Goal: Task Accomplishment & Management: Manage account settings

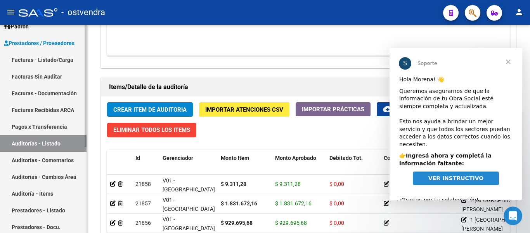
scroll to position [75, 0]
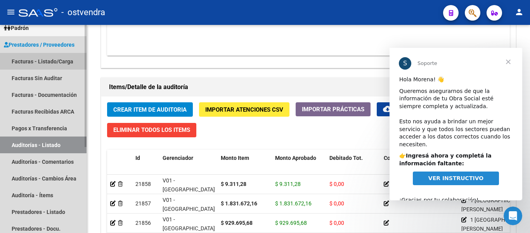
click at [33, 59] on link "Facturas - Listado/Carga" at bounding box center [43, 61] width 87 height 17
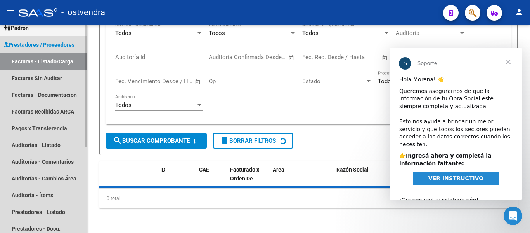
scroll to position [123, 0]
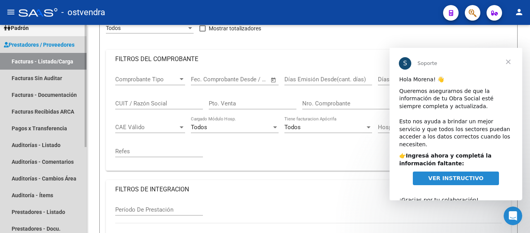
click at [33, 59] on link "Facturas - Listado/Carga" at bounding box center [43, 61] width 87 height 17
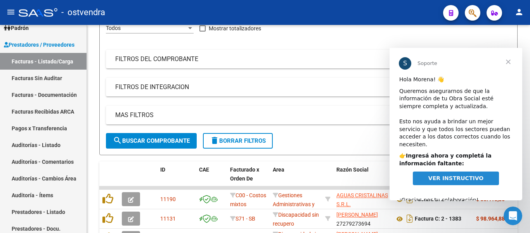
scroll to position [327, 0]
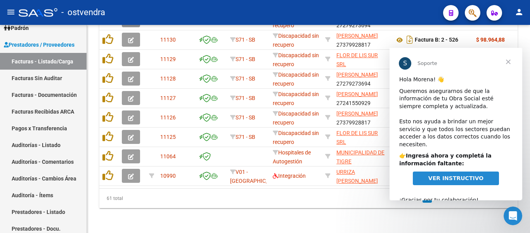
click at [509, 60] on span "Cerrar" at bounding box center [509, 62] width 28 height 28
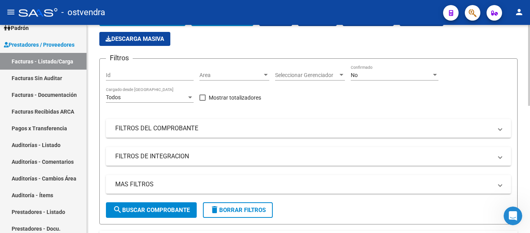
scroll to position [53, 0]
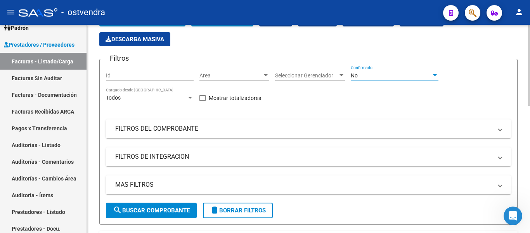
click at [379, 73] on div "No" at bounding box center [391, 75] width 81 height 7
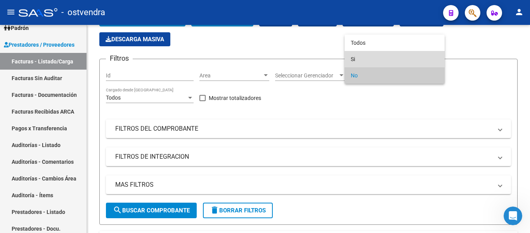
click at [362, 56] on span "Si" at bounding box center [395, 59] width 88 height 16
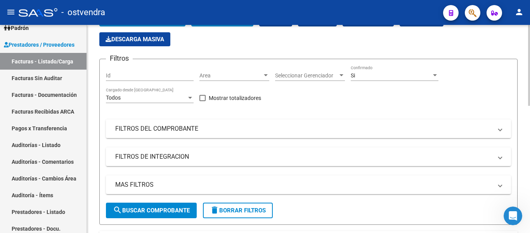
click at [298, 123] on mat-expansion-panel-header "FILTROS DEL COMPROBANTE" at bounding box center [308, 128] width 405 height 19
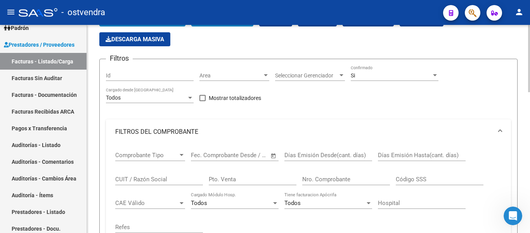
click at [320, 179] on input "Nro. Comprobante" at bounding box center [346, 178] width 88 height 7
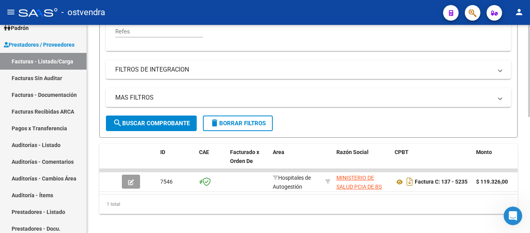
scroll to position [260, 0]
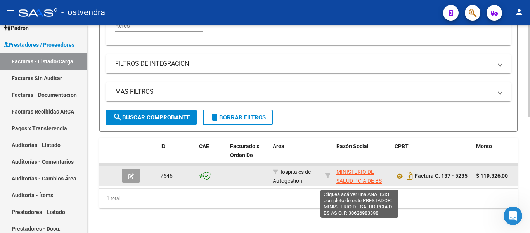
type input "5234"
click at [339, 173] on span "MINISTERIO DE SALUD PCIA DE BS AS O. P." at bounding box center [359, 180] width 45 height 24
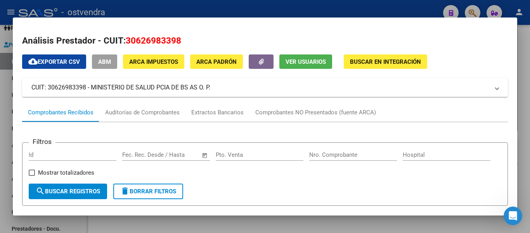
drag, startPoint x: 127, startPoint y: 41, endPoint x: 198, endPoint y: 41, distance: 71.8
click at [198, 41] on h2 "Análisis Prestador - CUIT: 30626983398" at bounding box center [265, 40] width 486 height 13
copy span "30626983398"
click at [184, 20] on mat-dialog-container "Análisis Prestador - CUIT: 30626983398 cloud_download Exportar CSV ABM ARCA Imp…" at bounding box center [265, 116] width 505 height 198
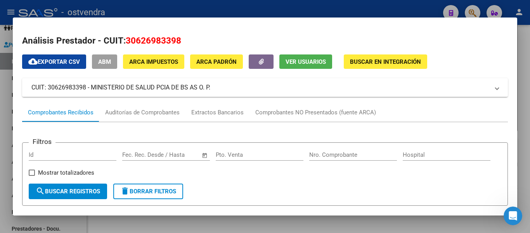
click at [194, 5] on div at bounding box center [265, 116] width 530 height 233
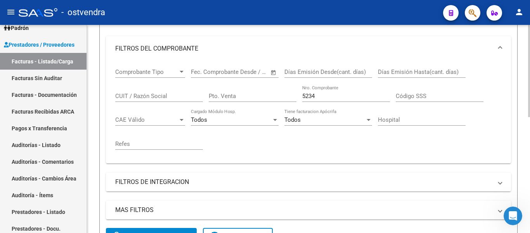
scroll to position [136, 0]
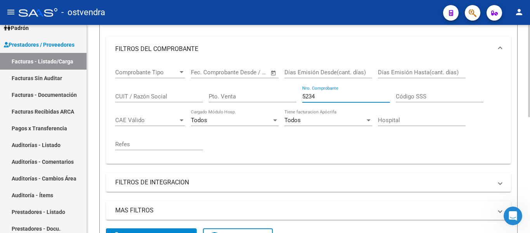
drag, startPoint x: 315, startPoint y: 95, endPoint x: 281, endPoint y: 90, distance: 34.6
click at [281, 90] on div "Comprobante Tipo Comprobante Tipo Fecha inicio – Fecha fin Fec. Comprobante Des…" at bounding box center [308, 109] width 387 height 96
click at [261, 93] on input "Pto. Venta" at bounding box center [253, 96] width 88 height 7
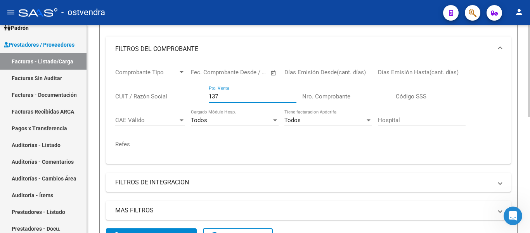
type input "137"
click at [147, 97] on input "CUIT / Razón Social" at bounding box center [159, 96] width 88 height 7
paste input "30626983398"
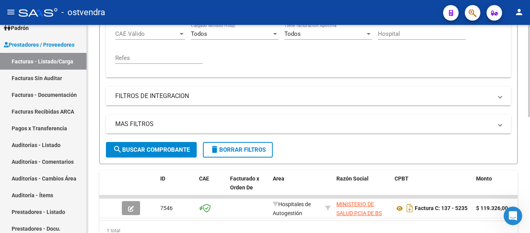
scroll to position [222, 0]
type input "30626983398"
click at [156, 149] on span "search Buscar Comprobante" at bounding box center [151, 149] width 77 height 7
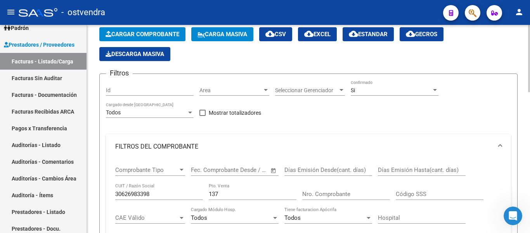
scroll to position [0, 0]
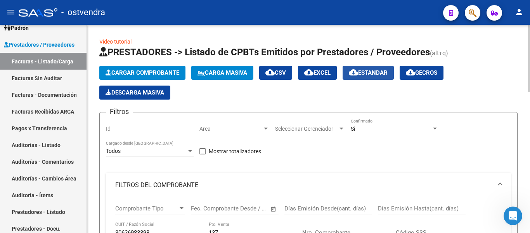
click at [370, 70] on span "cloud_download Estandar" at bounding box center [368, 72] width 39 height 7
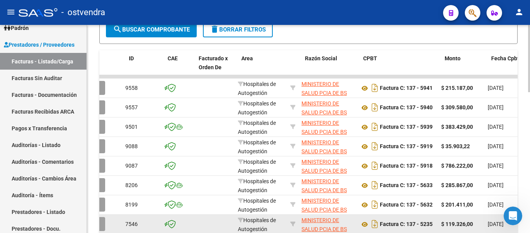
scroll to position [0, 31]
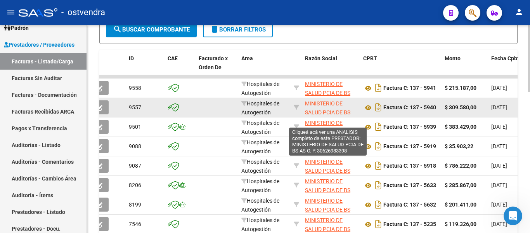
click at [314, 113] on span "MINISTERIO DE SALUD PCIA DE BS AS O. P." at bounding box center [327, 112] width 45 height 24
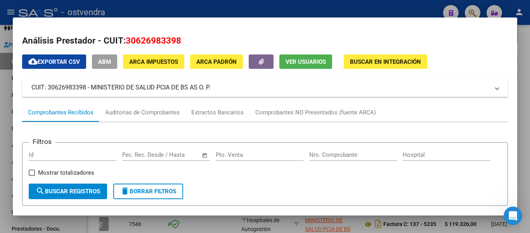
click at [233, 6] on div at bounding box center [265, 116] width 530 height 233
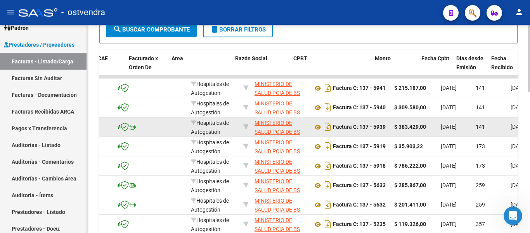
scroll to position [0, 99]
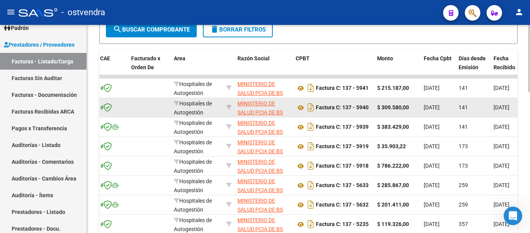
click at [224, 113] on datatable-body-cell at bounding box center [228, 107] width 11 height 19
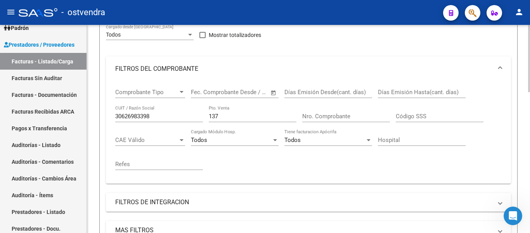
scroll to position [116, 0]
click at [249, 115] on input "137" at bounding box center [253, 116] width 88 height 7
click at [322, 118] on input "Nro. Comprobante" at bounding box center [346, 116] width 88 height 7
type input "10272"
click at [220, 115] on input "137" at bounding box center [253, 116] width 88 height 7
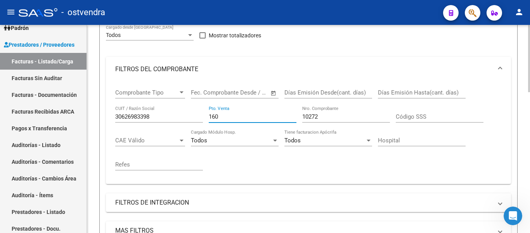
type input "160"
drag, startPoint x: 178, startPoint y: 111, endPoint x: 145, endPoint y: 121, distance: 34.4
click at [145, 121] on div "30626983398 CUIT / Razón Social" at bounding box center [159, 114] width 88 height 17
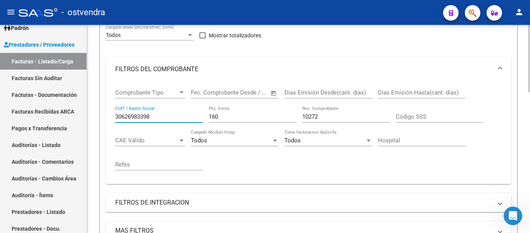
drag, startPoint x: 152, startPoint y: 118, endPoint x: 103, endPoint y: 117, distance: 49.3
click at [103, 117] on form "Filtros Id Area Area Seleccionar Gerenciador Seleccionar Gerenciador Si Confirm…" at bounding box center [308, 133] width 418 height 274
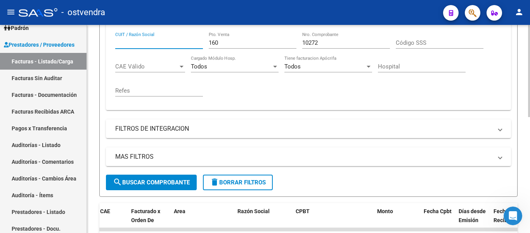
scroll to position [260, 0]
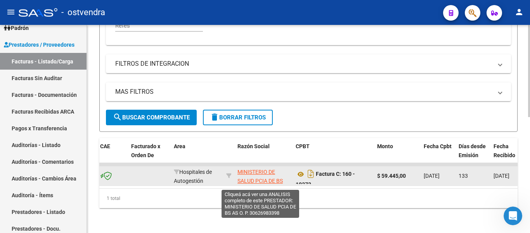
click at [265, 173] on span "MINISTERIO DE SALUD PCIA DE BS AS O. P." at bounding box center [260, 180] width 45 height 24
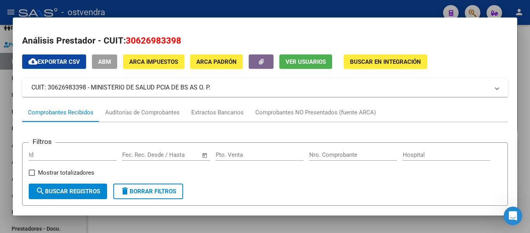
drag, startPoint x: 126, startPoint y: 39, endPoint x: 308, endPoint y: 20, distance: 183.0
click at [308, 20] on mat-dialog-container "Análisis Prestador - CUIT: 30626983398 cloud_download Exportar CSV ABM ARCA Imp…" at bounding box center [265, 116] width 505 height 198
copy span "30626983398"
click at [293, 7] on div at bounding box center [265, 116] width 530 height 233
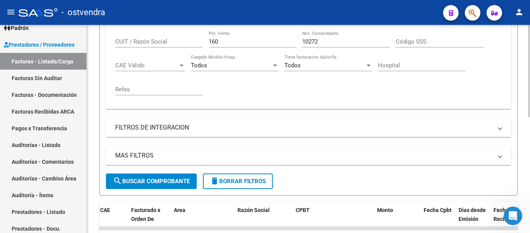
scroll to position [187, 0]
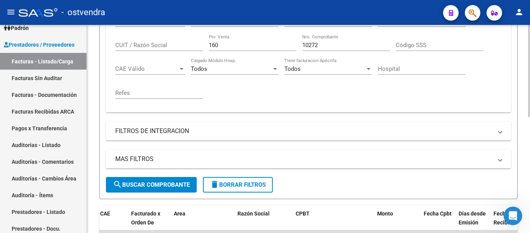
click at [157, 49] on div "CUIT / Razón Social" at bounding box center [159, 42] width 88 height 17
paste input "30626983398"
type input "30626983398"
click at [327, 45] on input "10272" at bounding box center [346, 45] width 88 height 7
type input "1"
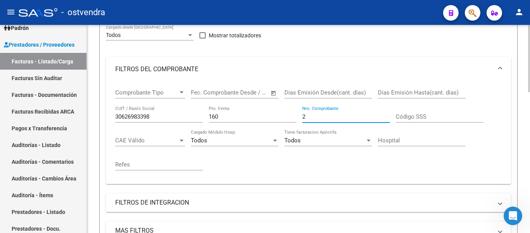
scroll to position [0, 0]
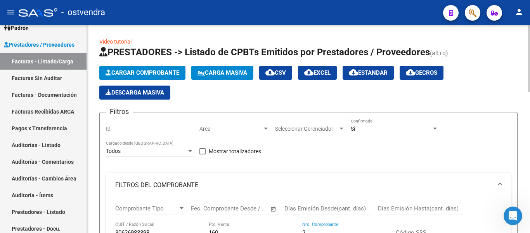
type input "2"
click at [358, 74] on mat-icon "cloud_download" at bounding box center [353, 72] width 9 height 9
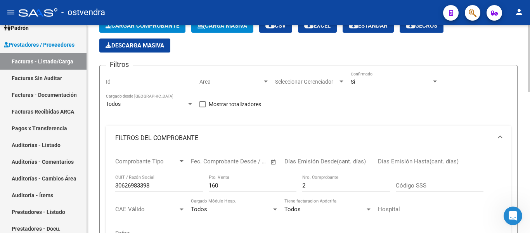
scroll to position [62, 0]
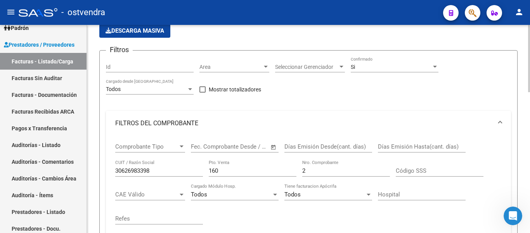
click at [314, 170] on input "2" at bounding box center [346, 170] width 88 height 7
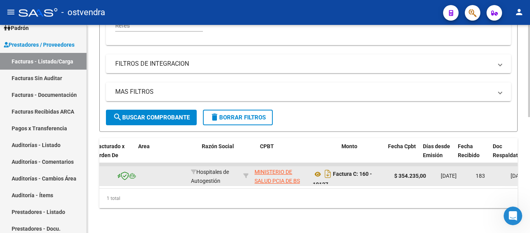
scroll to position [0, 153]
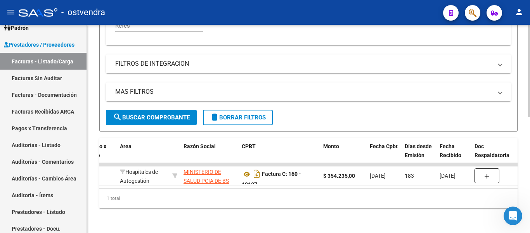
type input "10127"
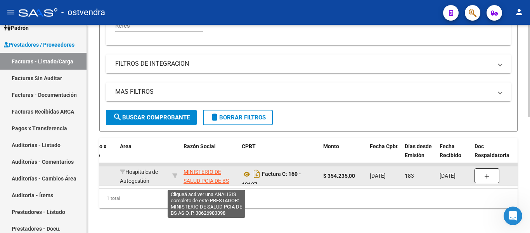
click at [215, 168] on span "MINISTERIO DE SALUD PCIA DE BS AS O. P." at bounding box center [206, 180] width 45 height 24
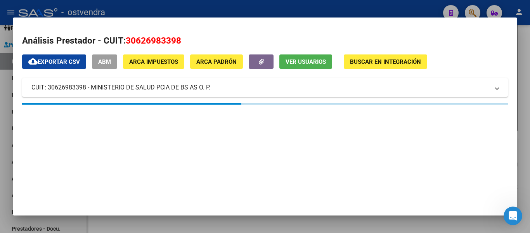
click at [198, 231] on div at bounding box center [265, 116] width 530 height 233
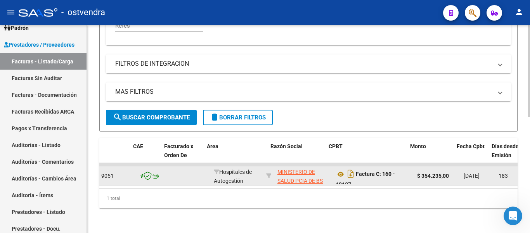
scroll to position [0, 66]
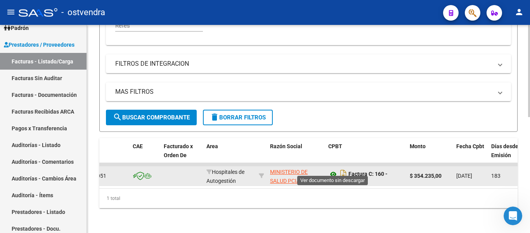
click at [334, 169] on icon at bounding box center [333, 173] width 10 height 9
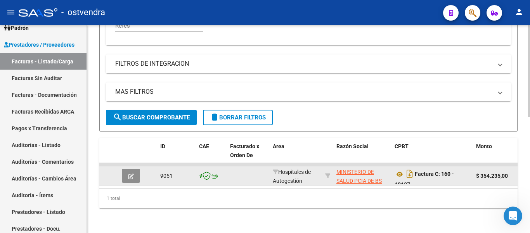
click at [130, 173] on icon "button" at bounding box center [131, 176] width 6 height 6
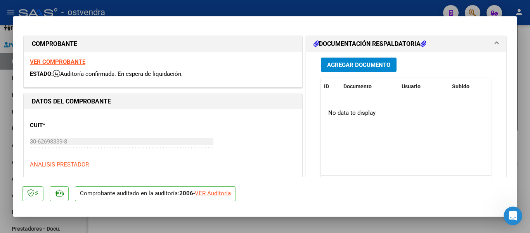
click at [224, 193] on div "VER Auditoría" at bounding box center [213, 193] width 36 height 9
type input "$ 0,00"
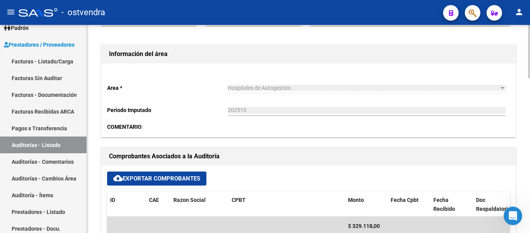
scroll to position [315, 0]
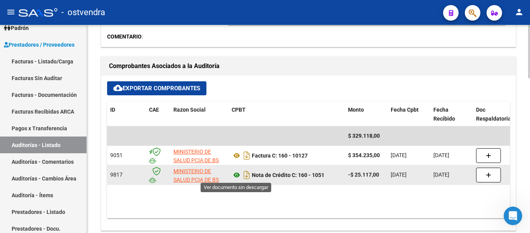
click at [238, 178] on icon at bounding box center [237, 174] width 10 height 9
